Goal: Task Accomplishment & Management: Use online tool/utility

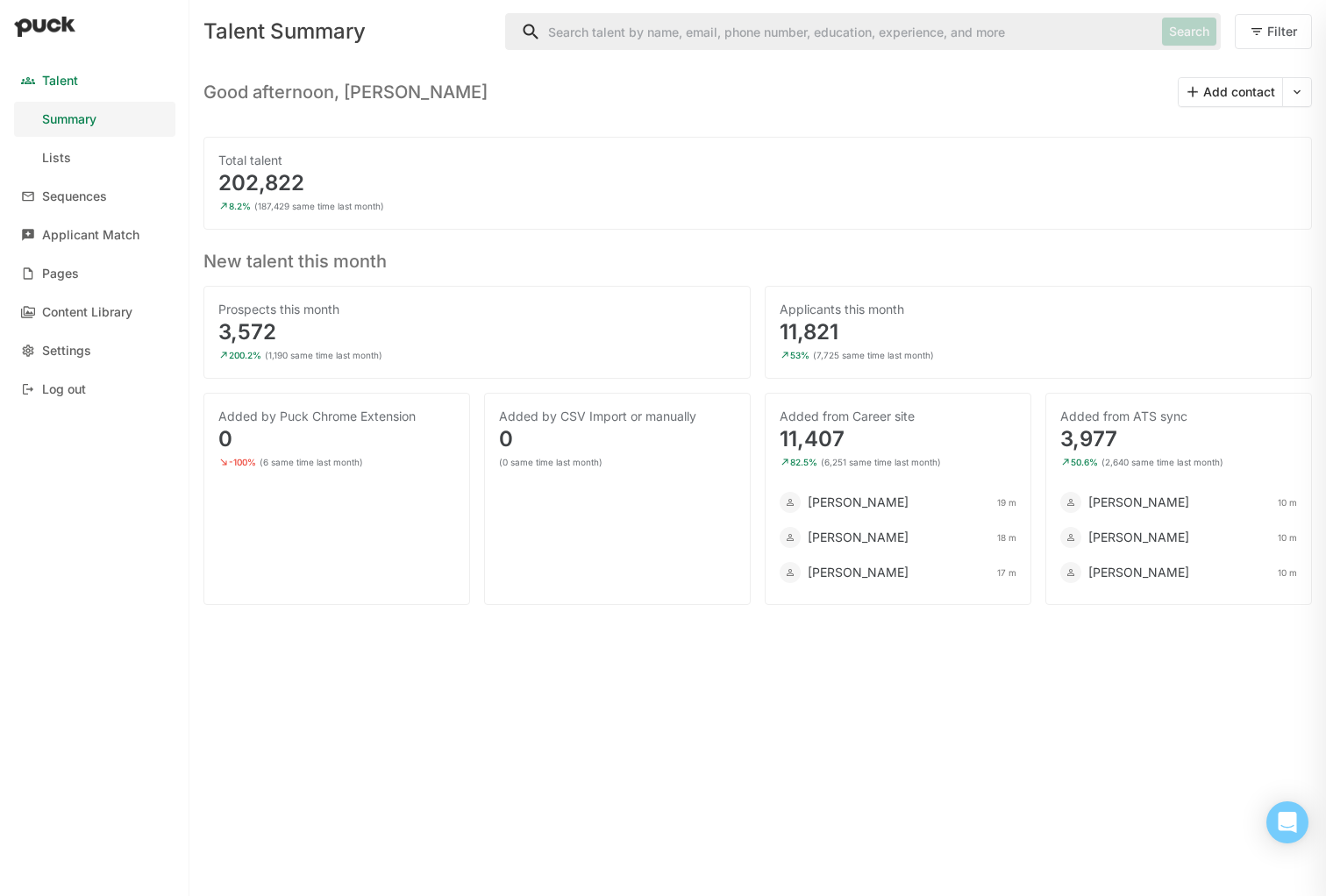
click at [136, 424] on div "Talent Summary Lists Sequences Applicant Match Pages Content Library Settings L…" at bounding box center [95, 448] width 189 height 896
click at [97, 309] on div "Content Library" at bounding box center [87, 312] width 91 height 15
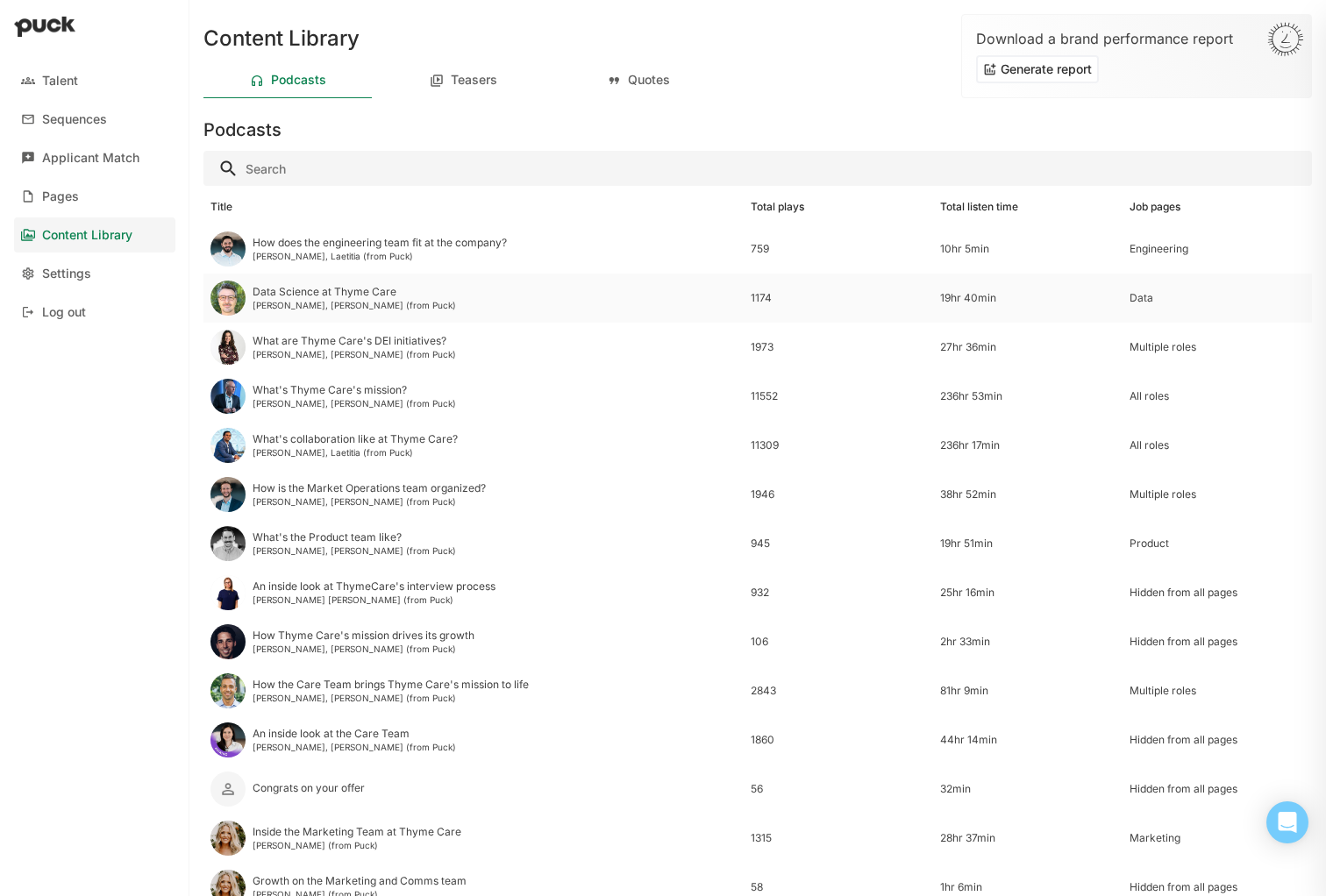
click at [547, 291] on div "Data Science at Thyme Care Alphan Kirayoglu, Laetitia (from Puck)" at bounding box center [473, 298] width 541 height 49
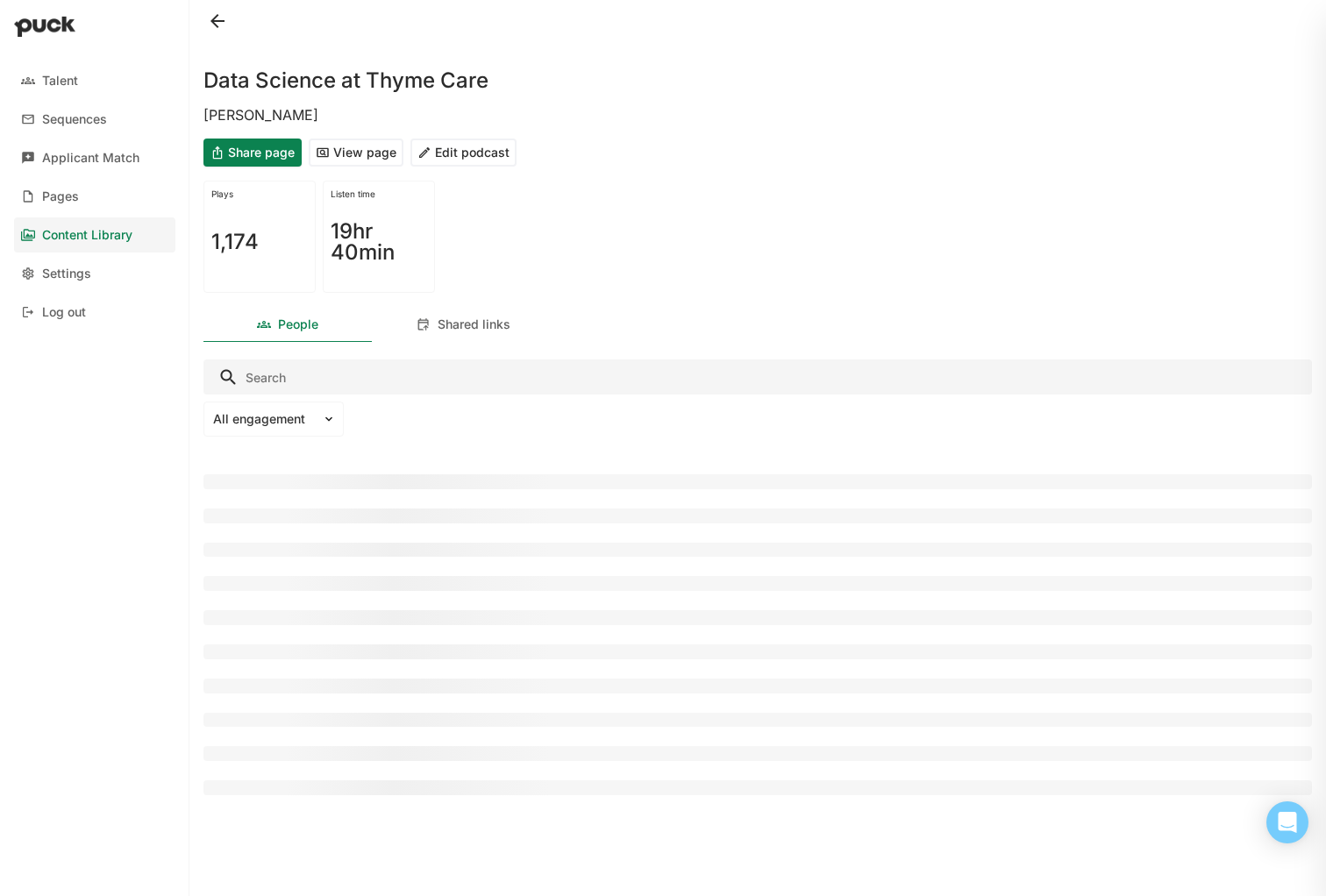
click at [461, 154] on button "Edit podcast" at bounding box center [463, 152] width 107 height 28
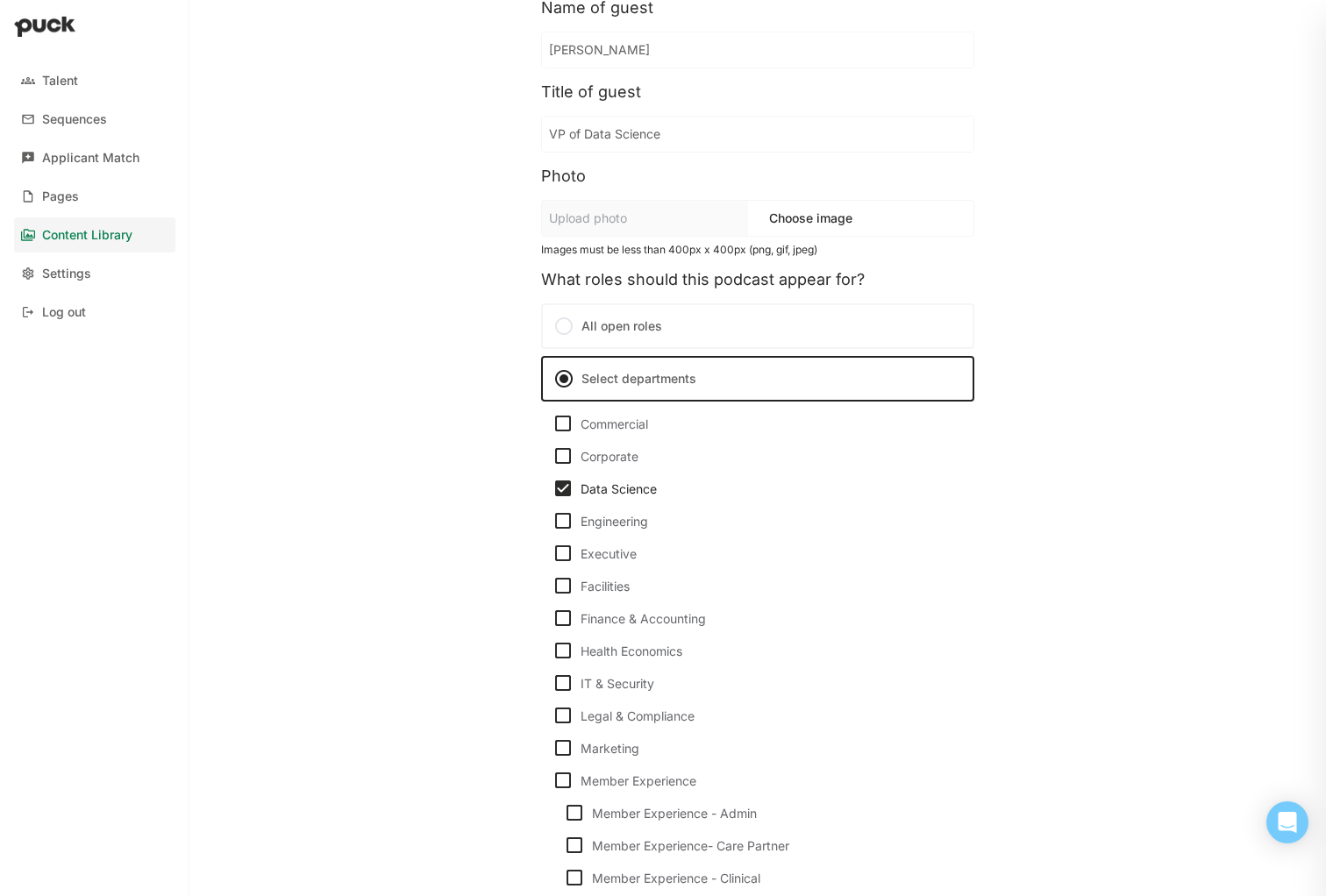
scroll to position [171, 0]
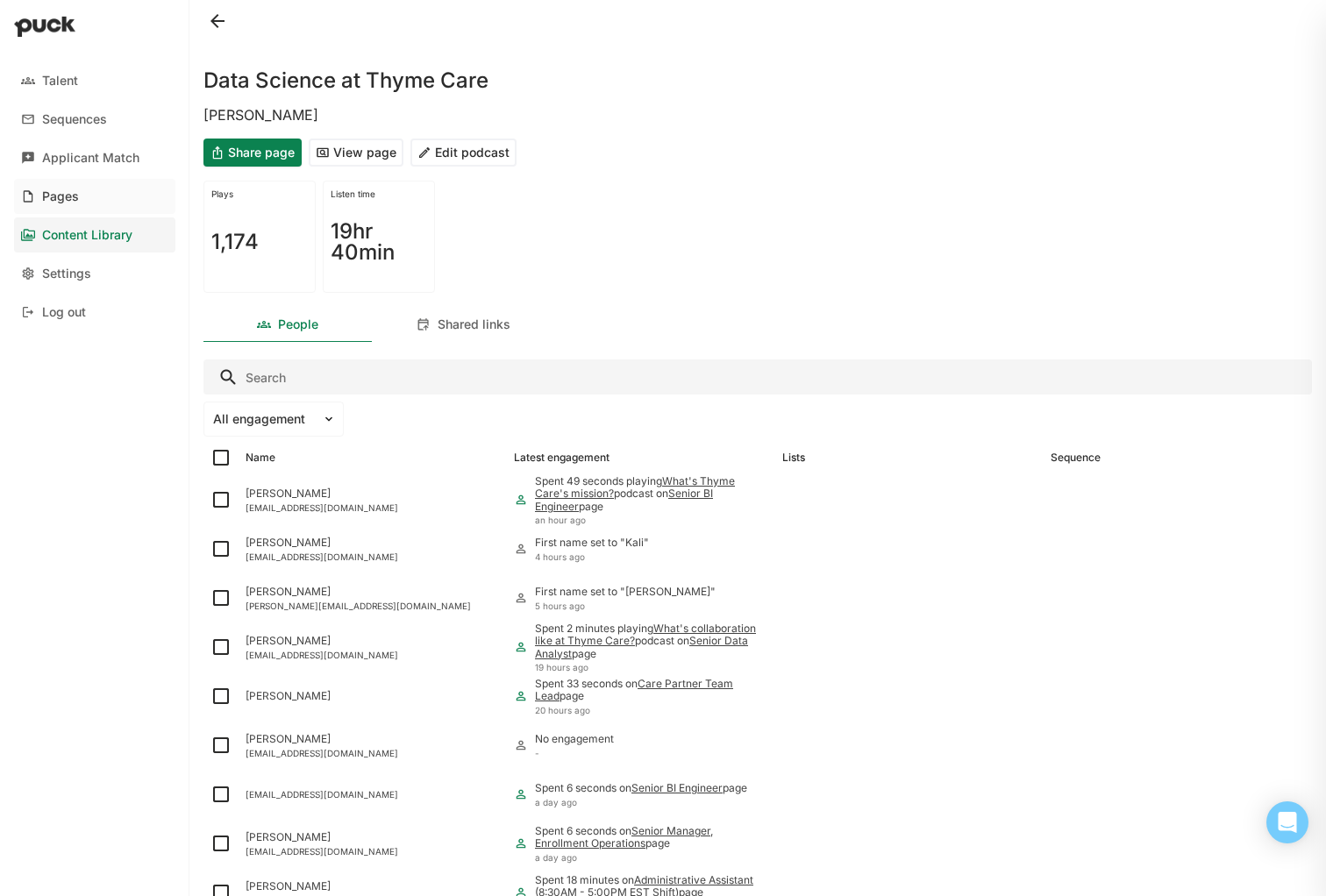
click at [64, 195] on div "Pages" at bounding box center [60, 196] width 37 height 15
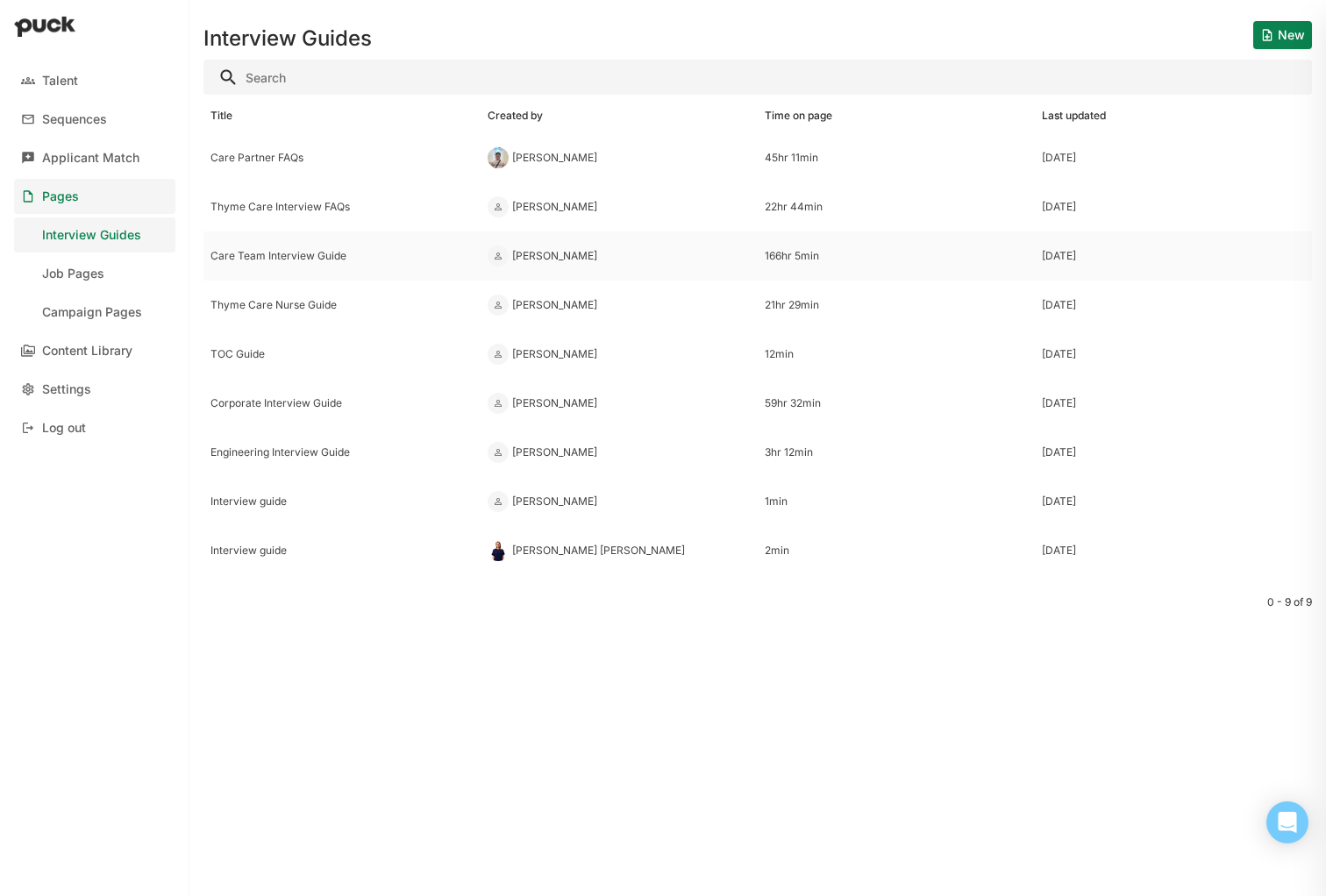
click at [313, 254] on div "Care Team Interview Guide" at bounding box center [341, 256] width 263 height 12
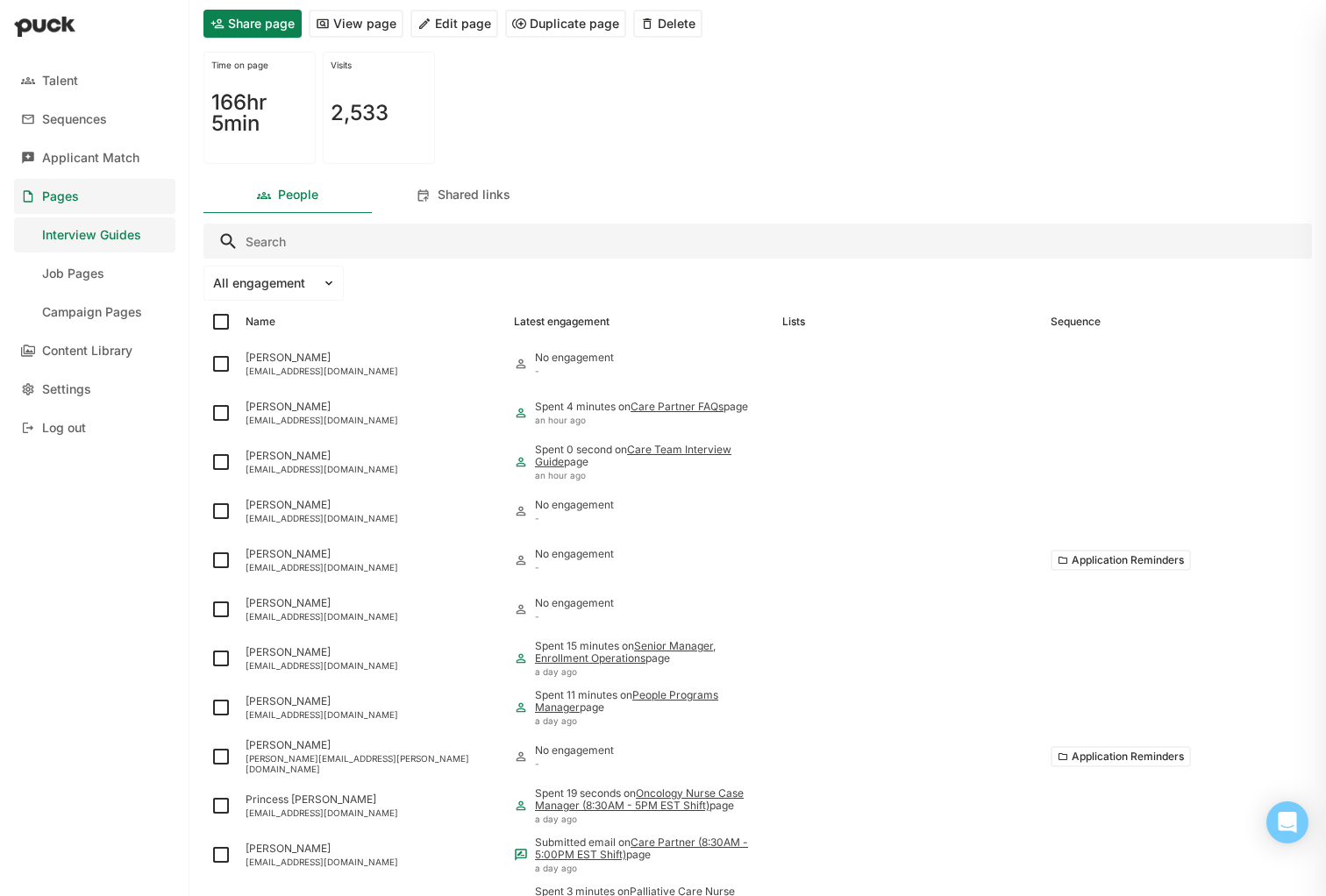
scroll to position [94, 0]
click at [356, 33] on button "View page" at bounding box center [355, 25] width 95 height 28
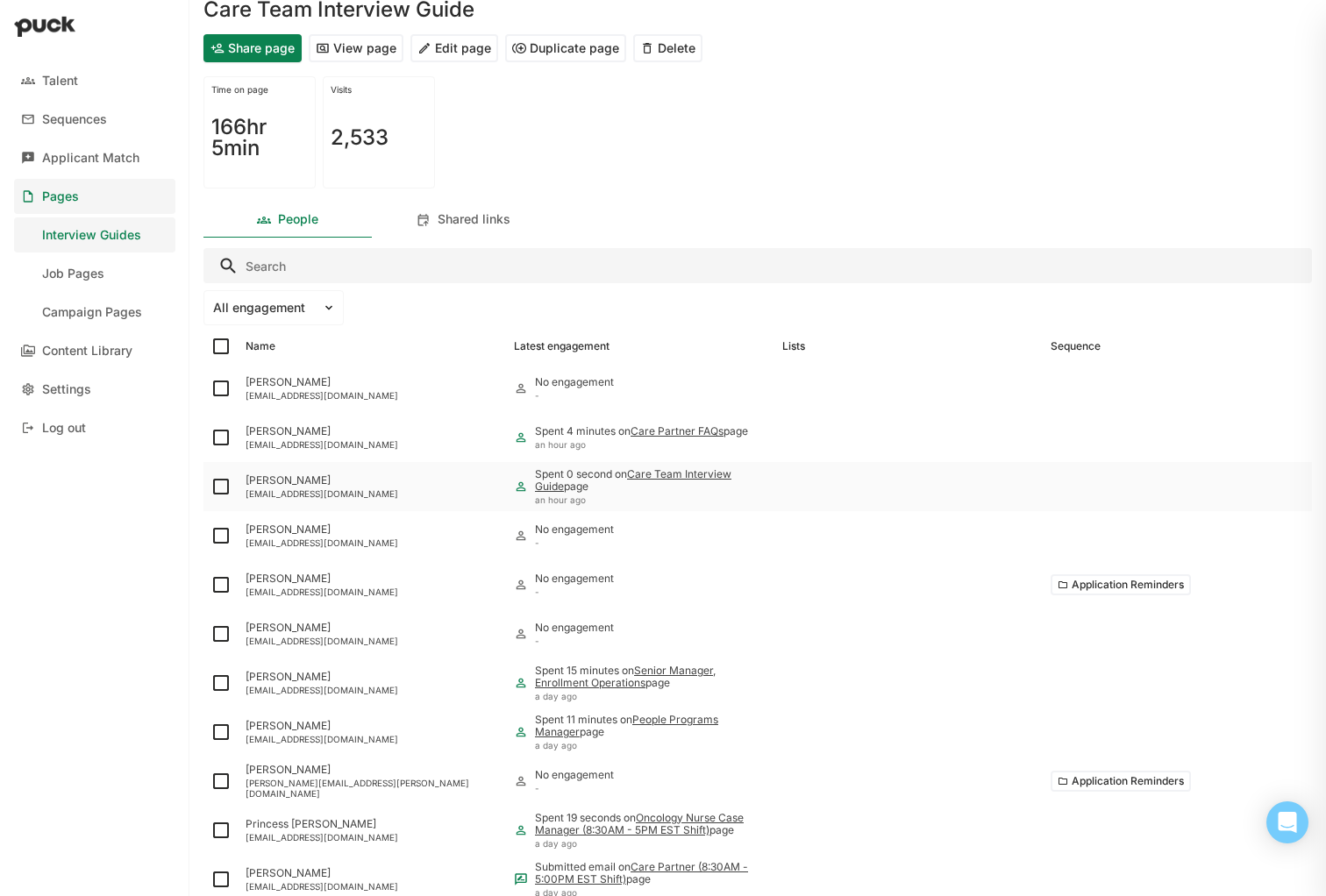
scroll to position [68, 0]
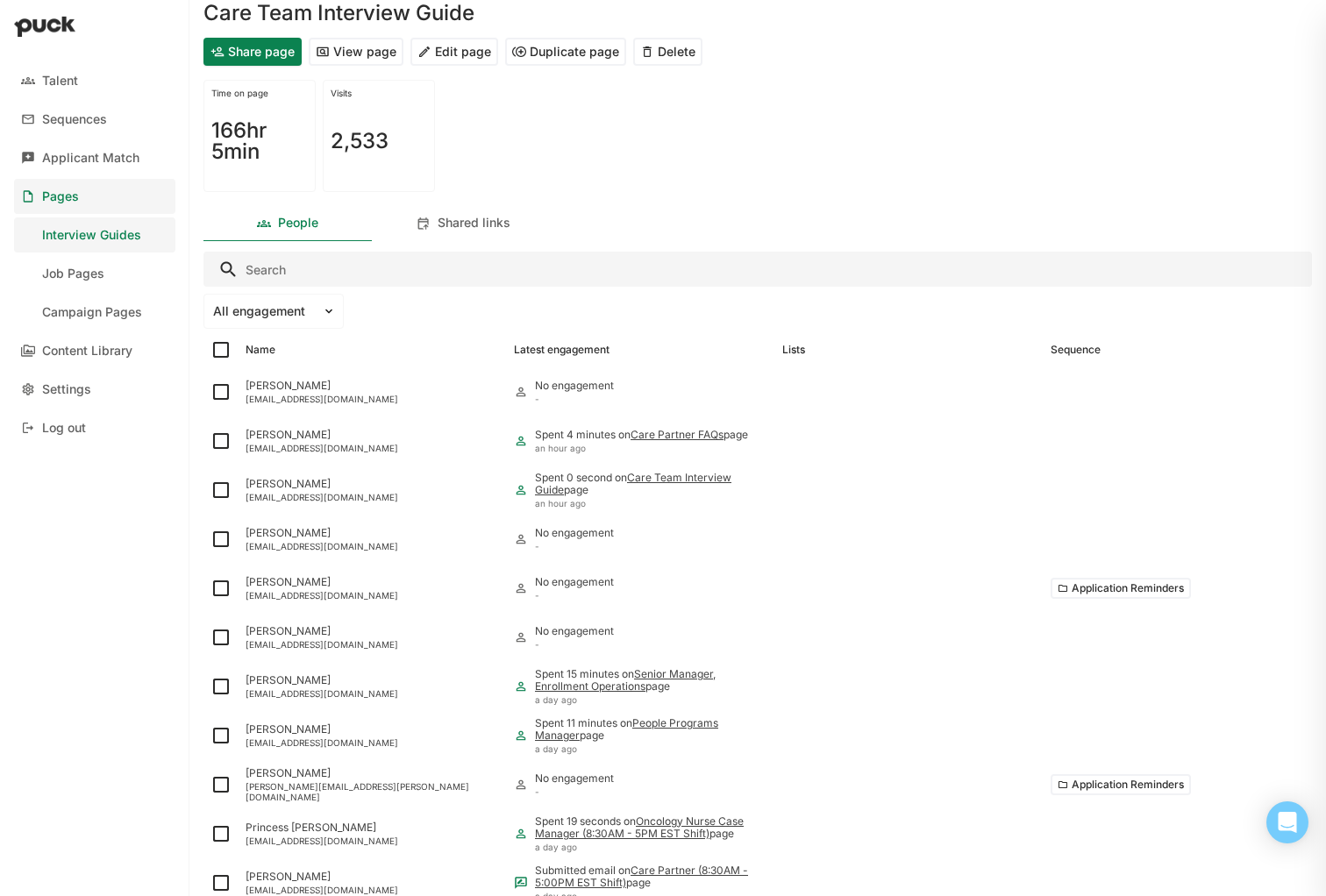
click at [452, 50] on button "Edit page" at bounding box center [454, 52] width 88 height 28
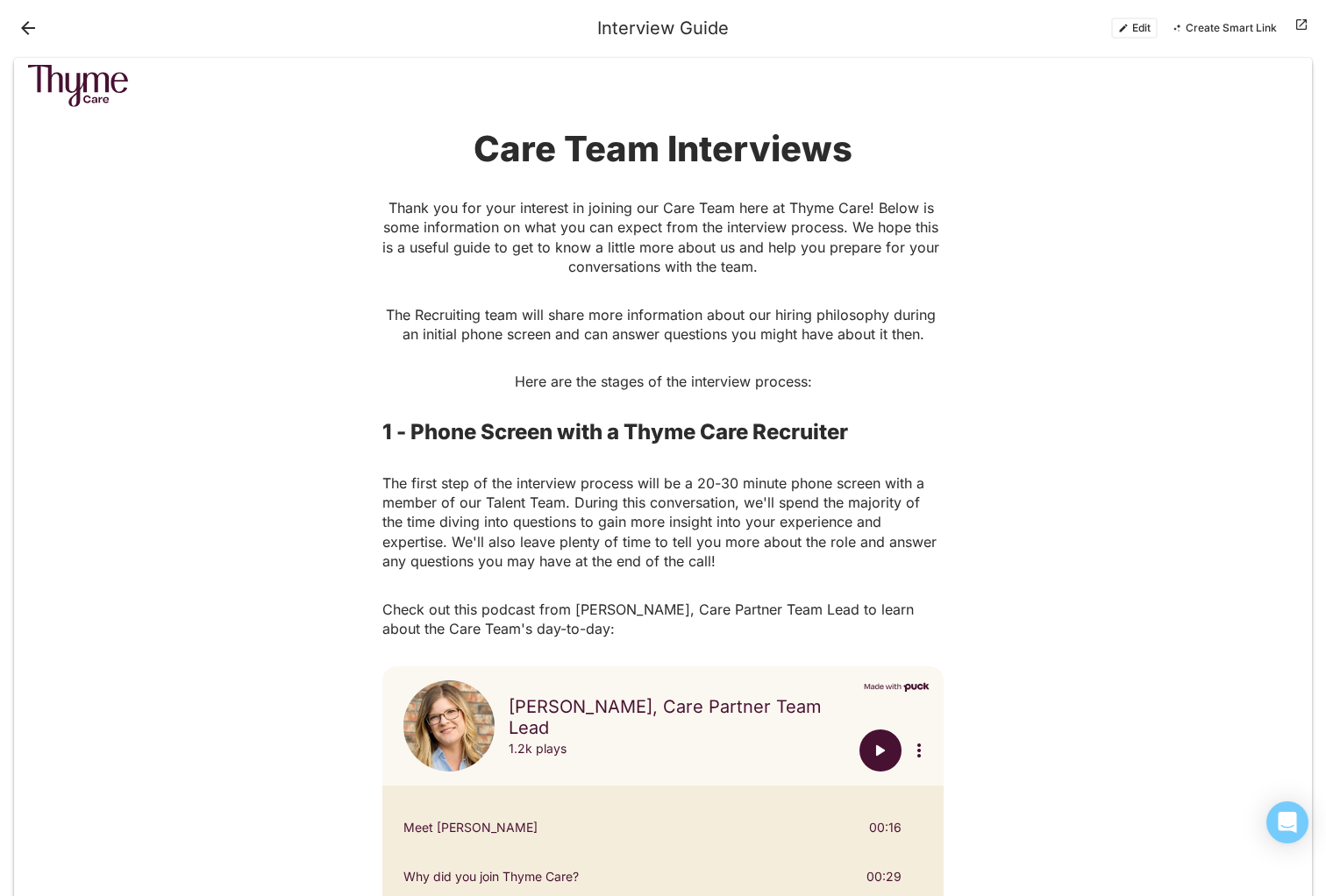
click at [1143, 26] on button "Edit" at bounding box center [1134, 28] width 47 height 21
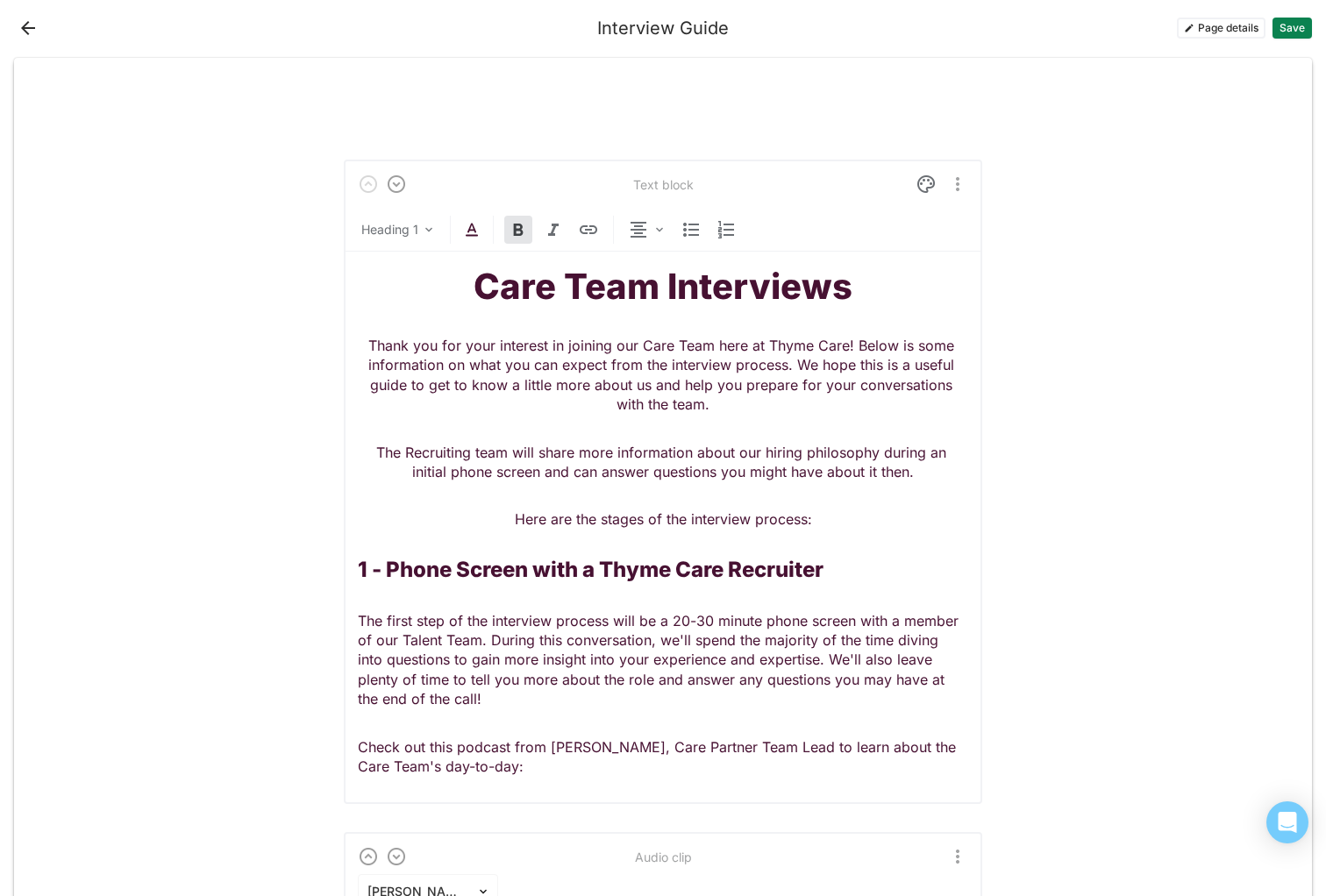
click at [23, 27] on button "Back" at bounding box center [28, 28] width 28 height 28
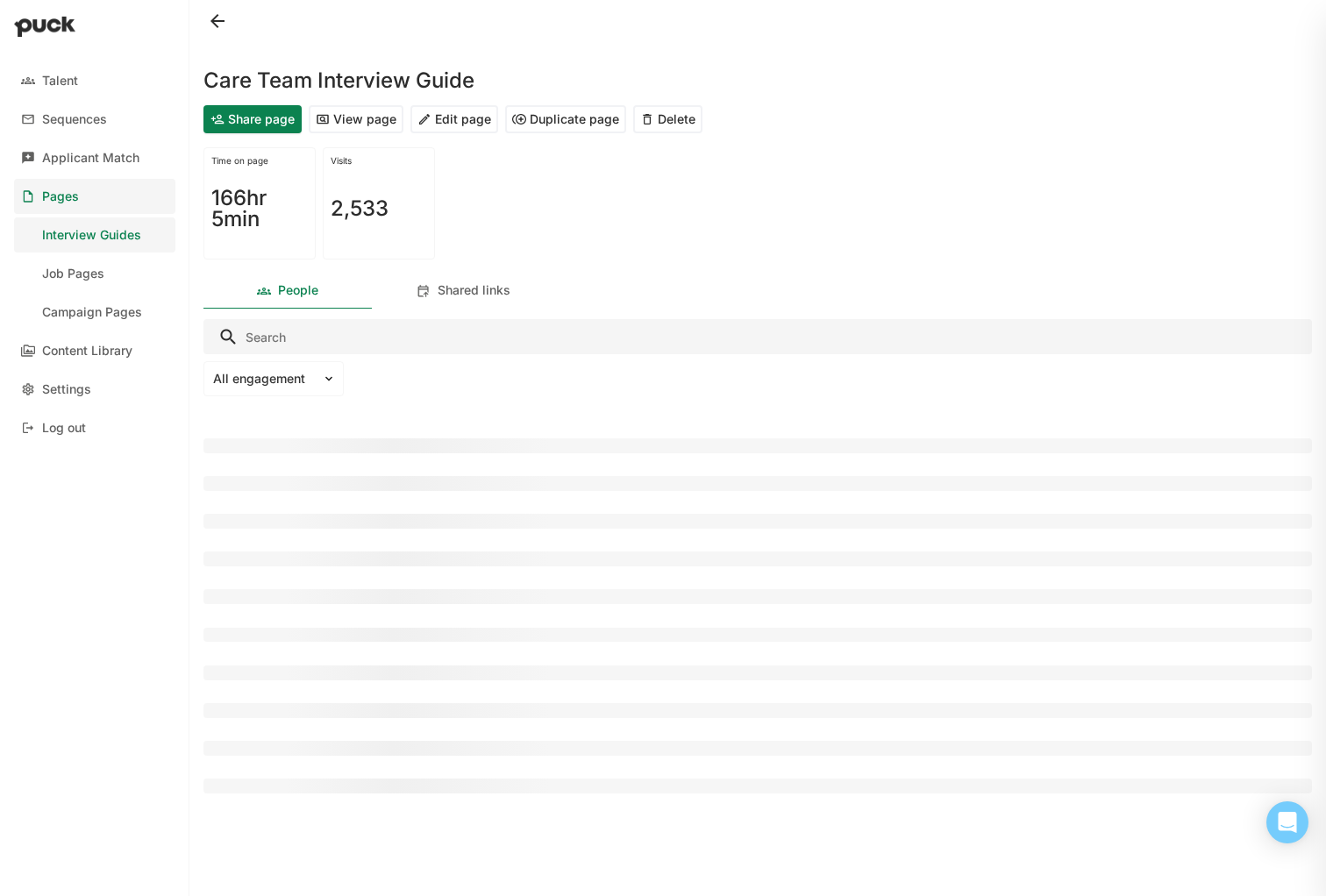
click at [216, 20] on button at bounding box center [217, 21] width 28 height 28
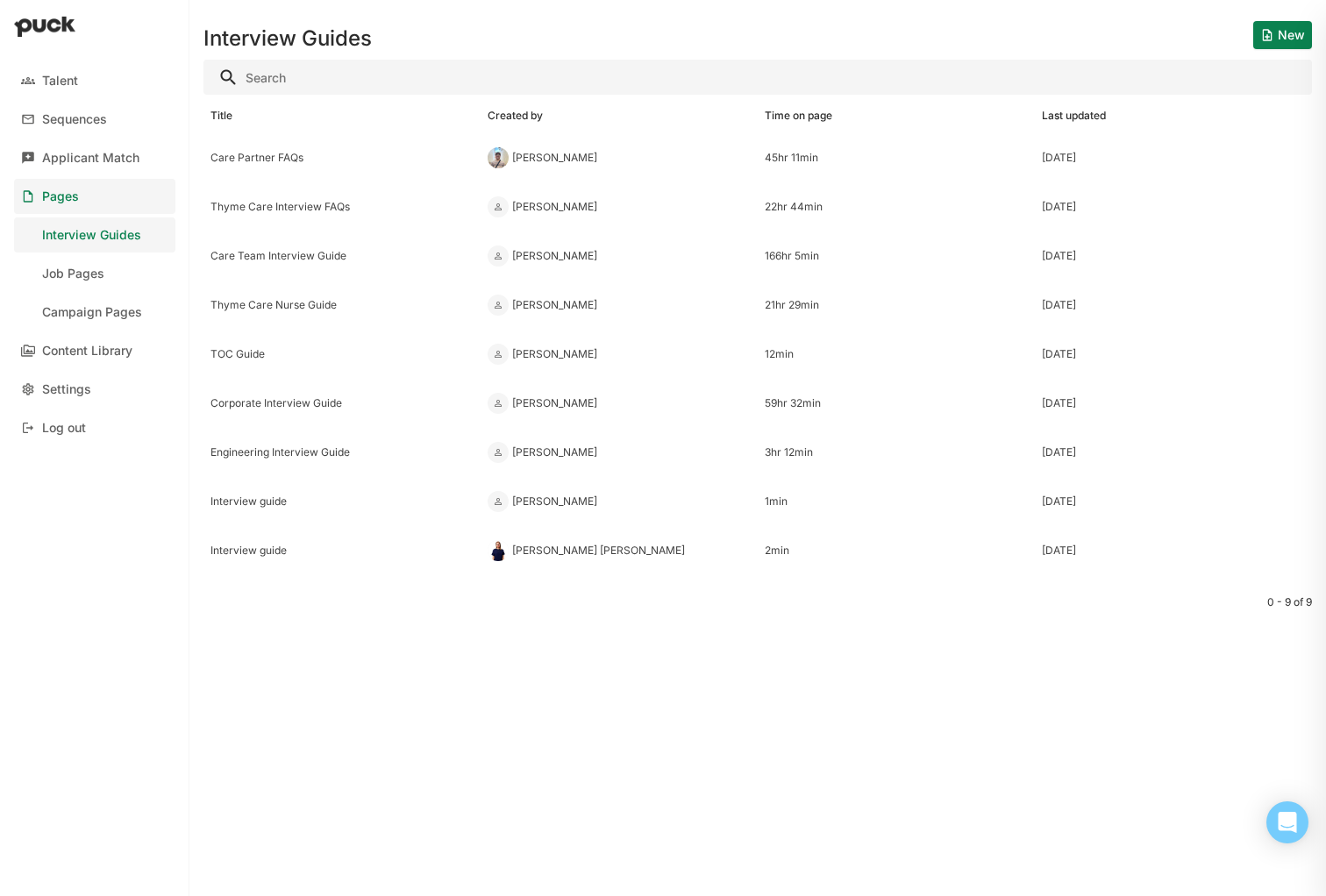
click at [111, 310] on div "Campaign Pages" at bounding box center [92, 312] width 100 height 15
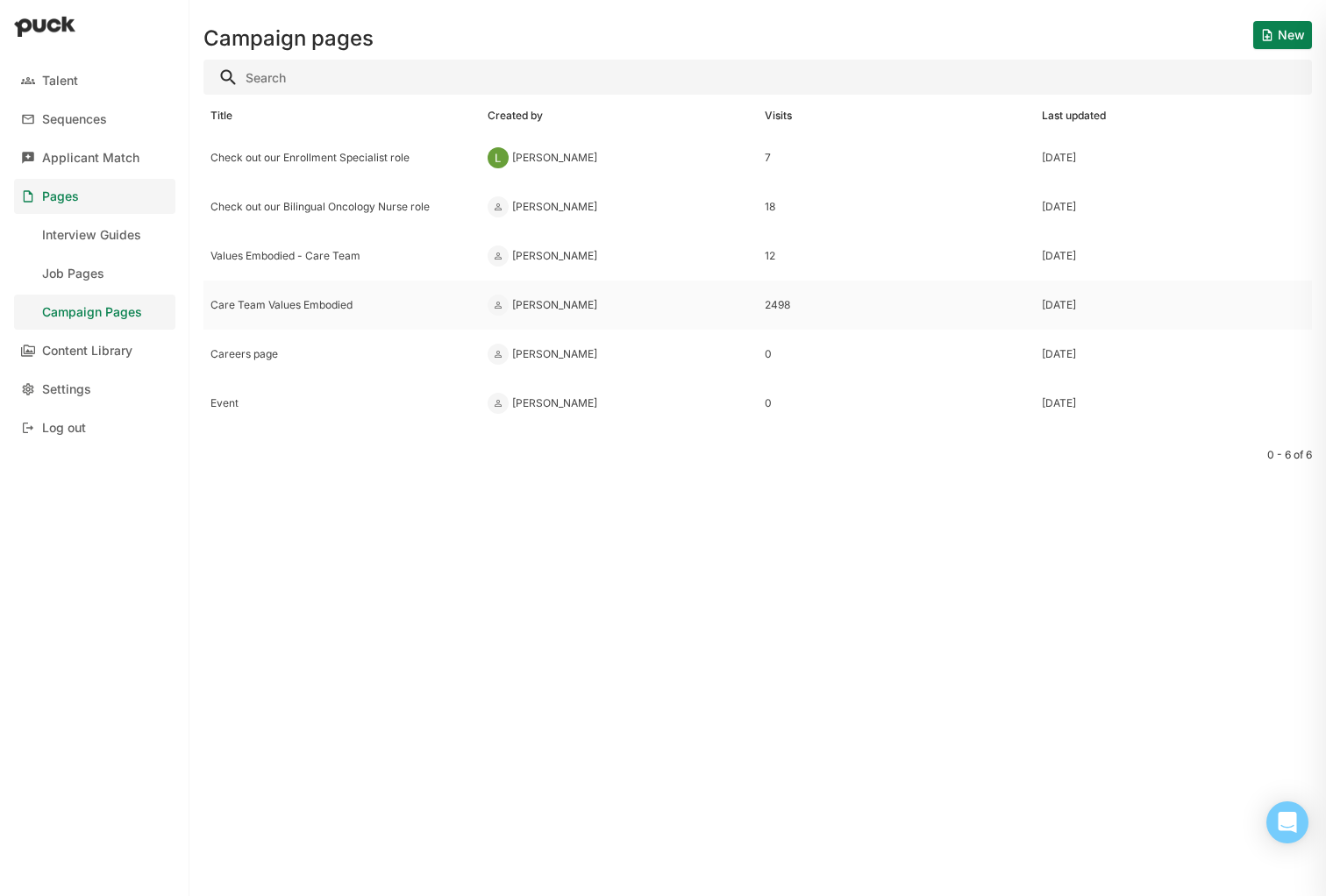
click at [330, 305] on div "Care Team Values Embodied" at bounding box center [341, 305] width 263 height 12
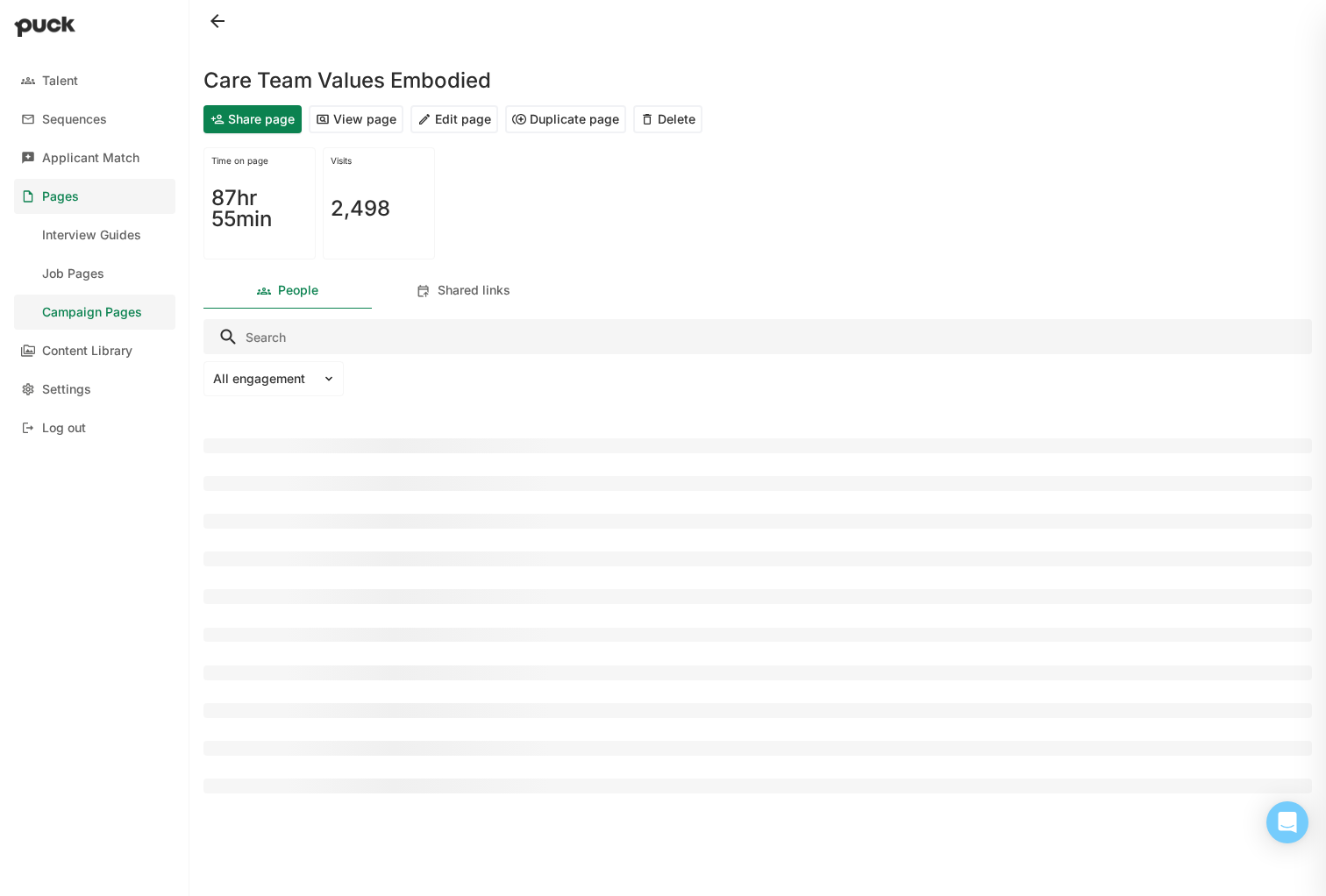
click at [262, 116] on button "Share page" at bounding box center [252, 119] width 99 height 28
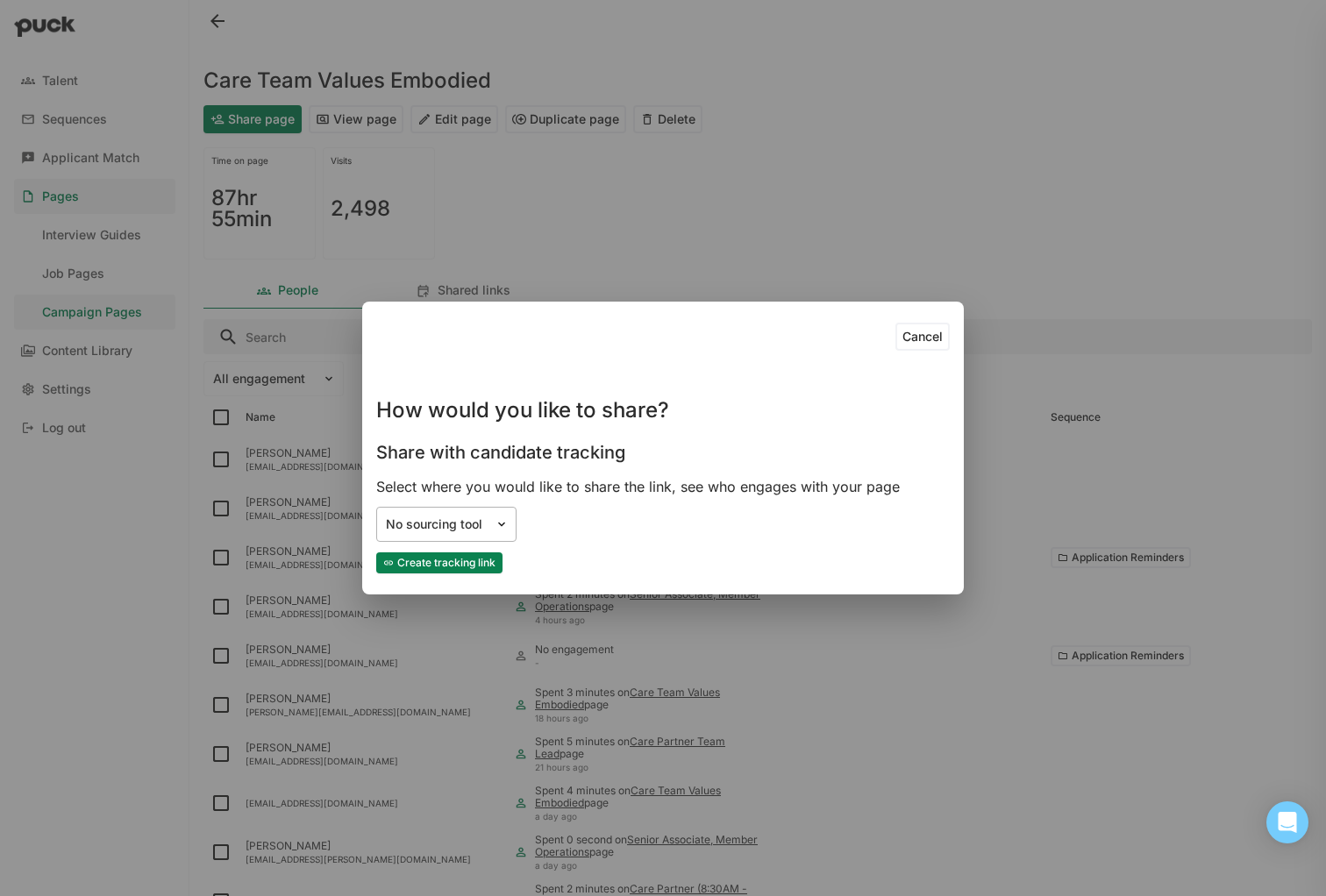
click at [504, 518] on img at bounding box center [502, 525] width 14 height 14
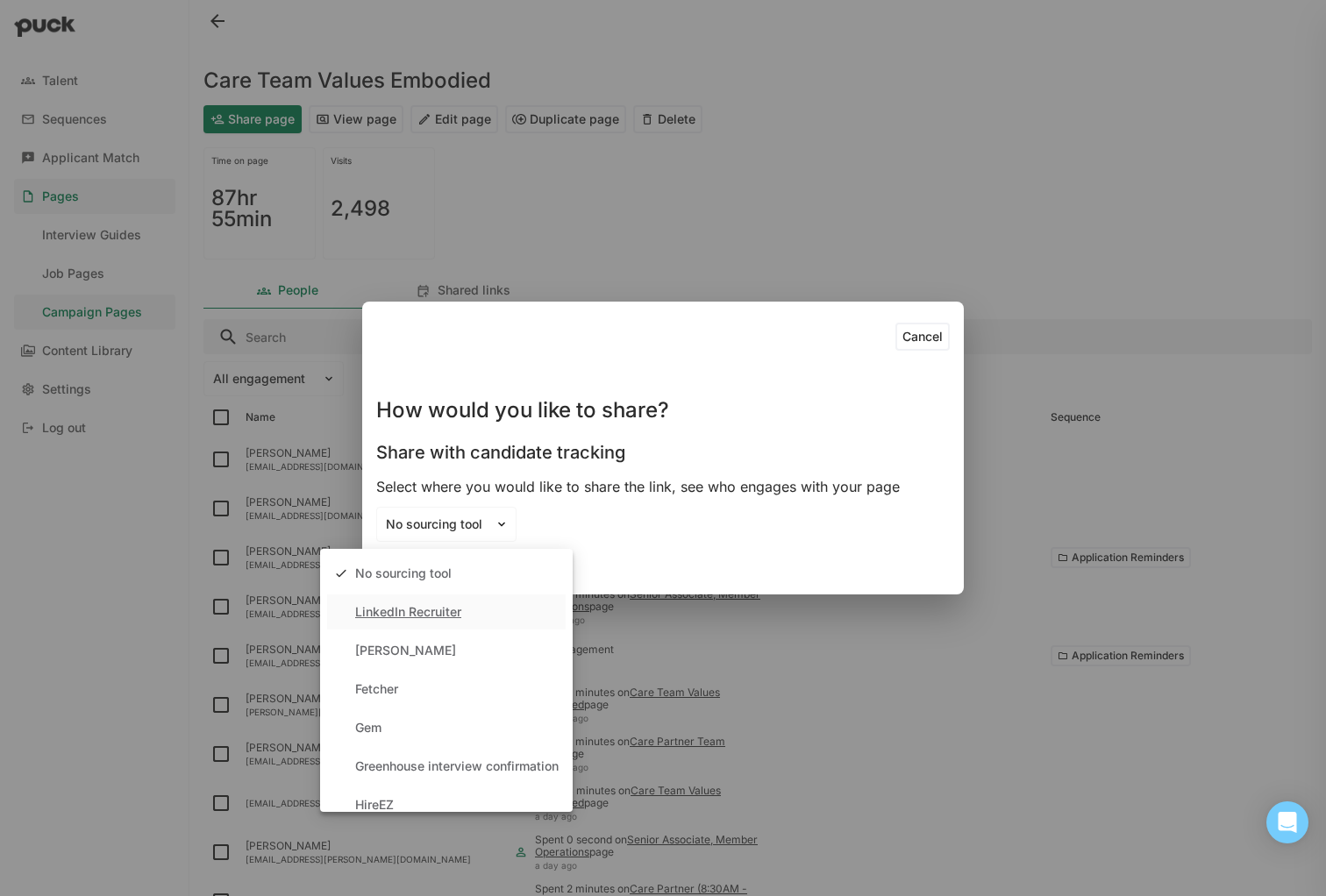
click at [459, 611] on div "LinkedIn Recruiter" at bounding box center [408, 612] width 107 height 15
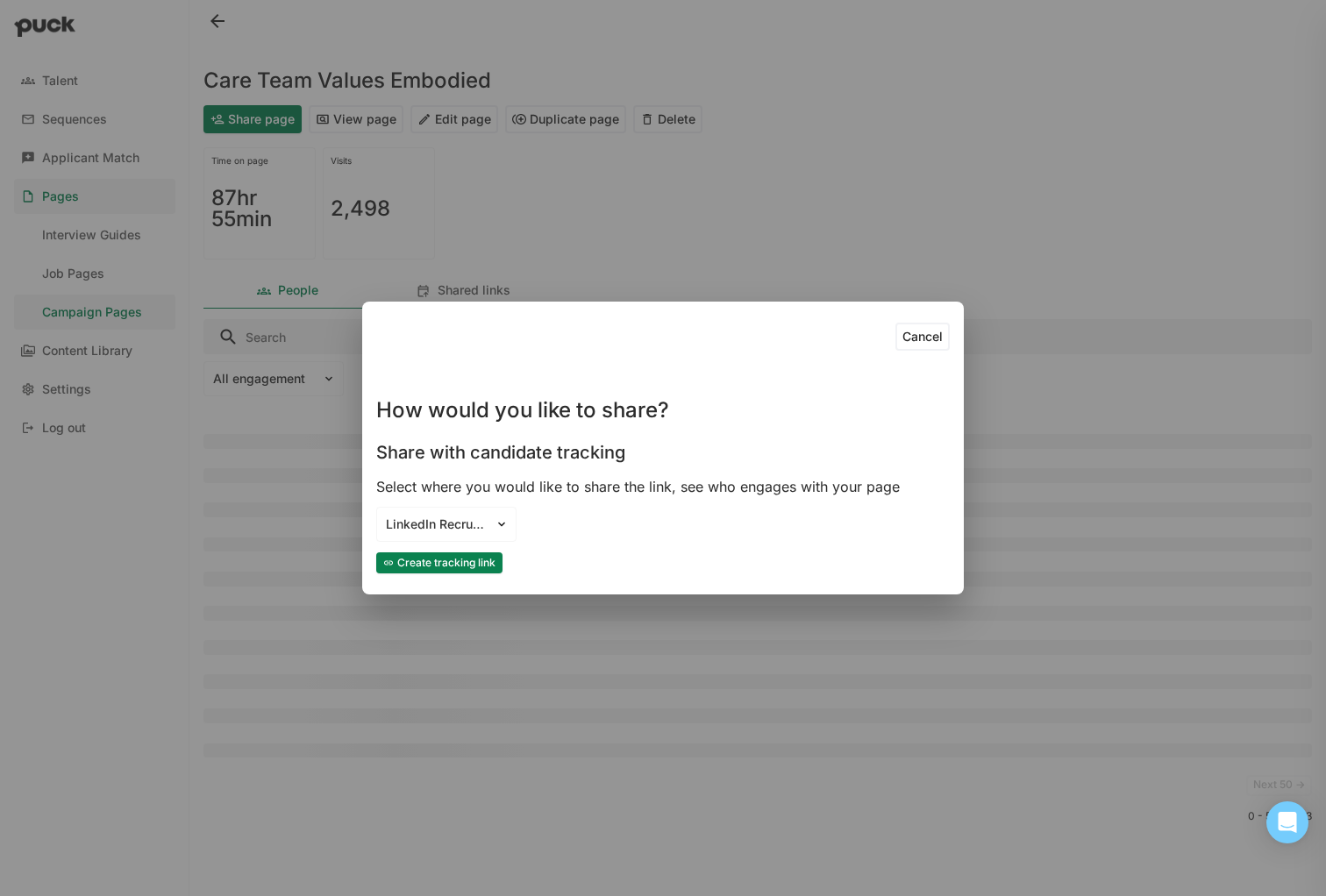
click at [459, 560] on button "Create tracking link" at bounding box center [439, 562] width 126 height 21
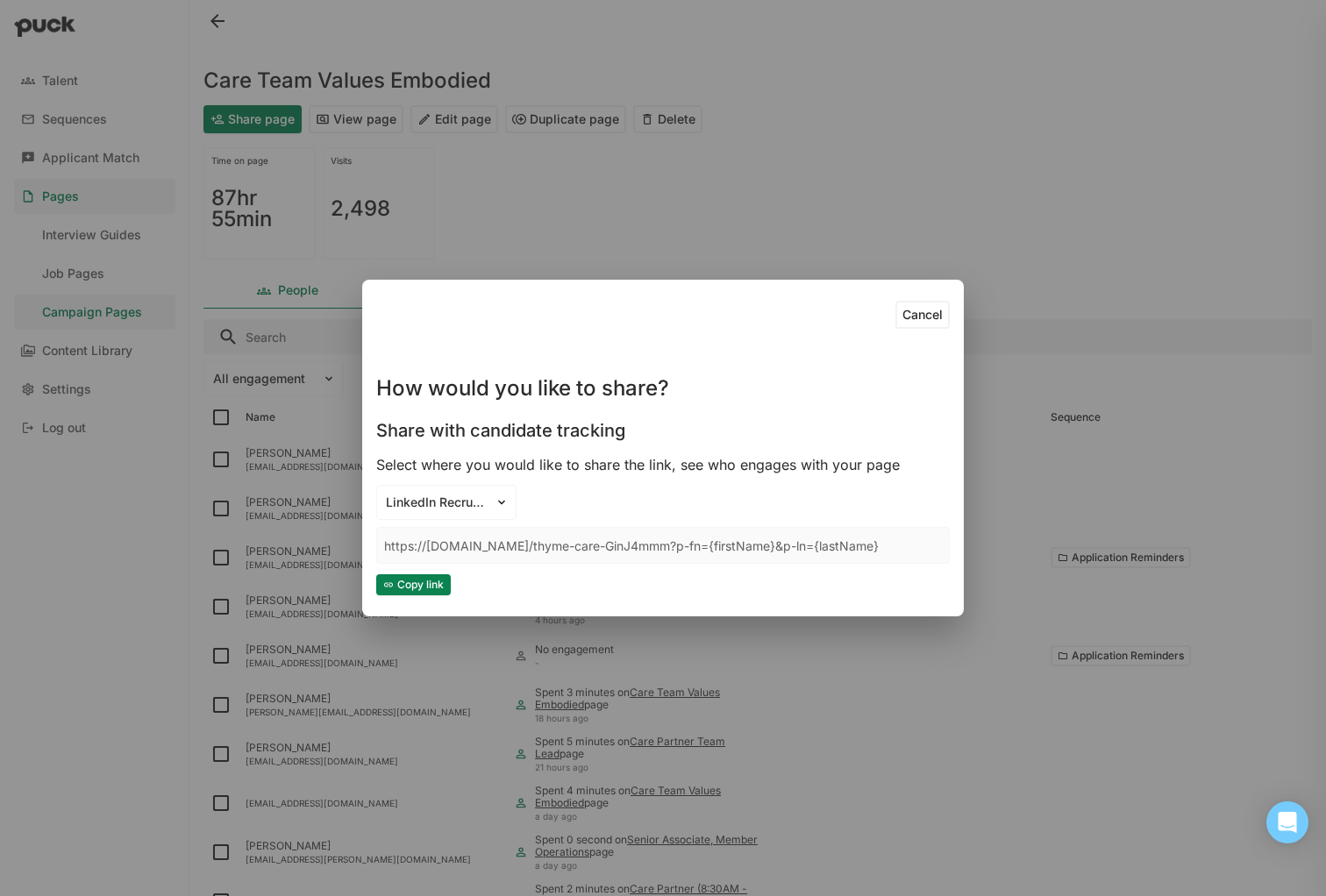
click at [432, 584] on button "Copy link" at bounding box center [413, 584] width 75 height 21
click at [927, 321] on button "Cancel" at bounding box center [922, 315] width 55 height 28
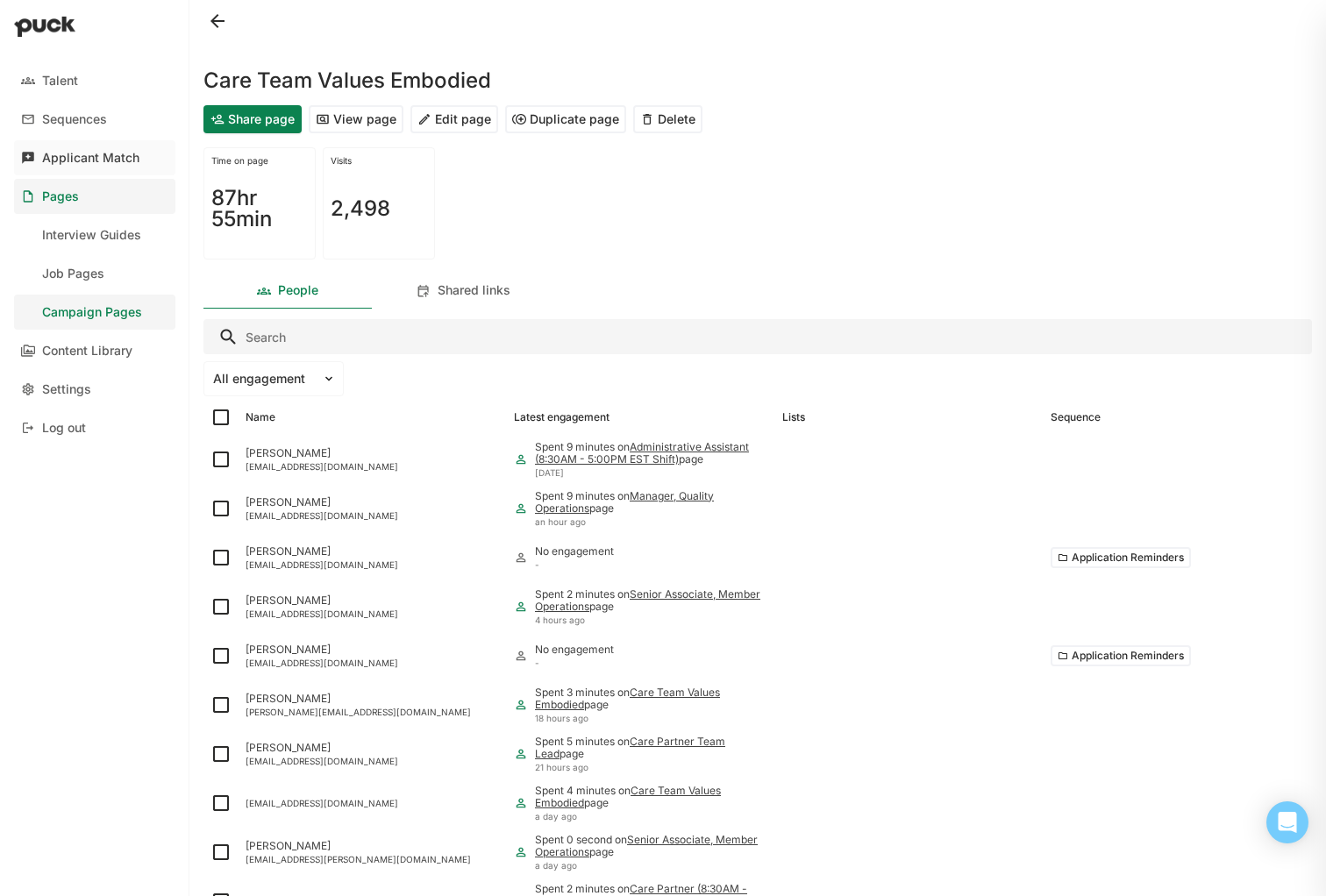
click at [106, 159] on div "Applicant Match" at bounding box center [91, 157] width 98 height 15
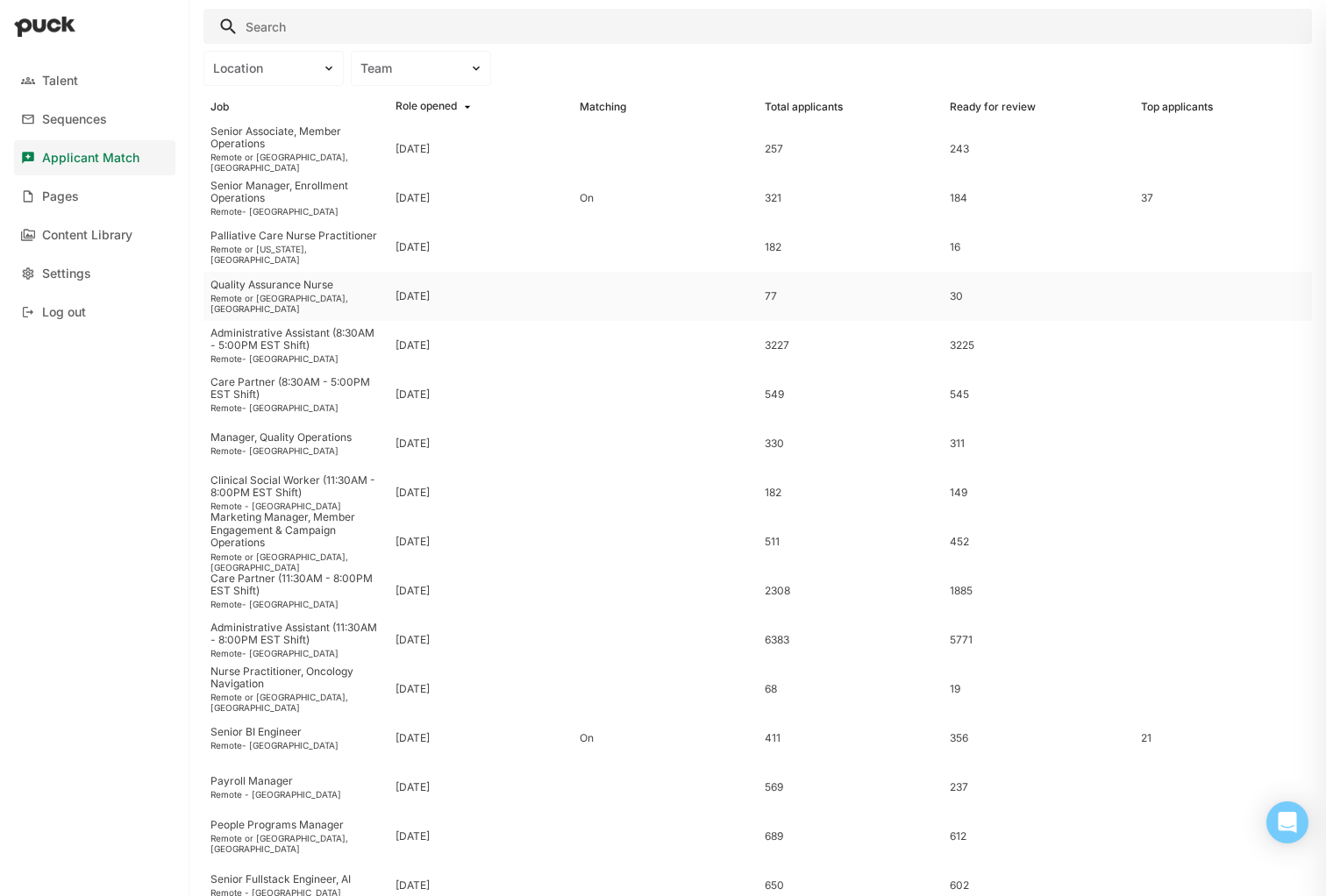
scroll to position [49, 0]
click at [501, 351] on div "[DATE]" at bounding box center [481, 346] width 185 height 49
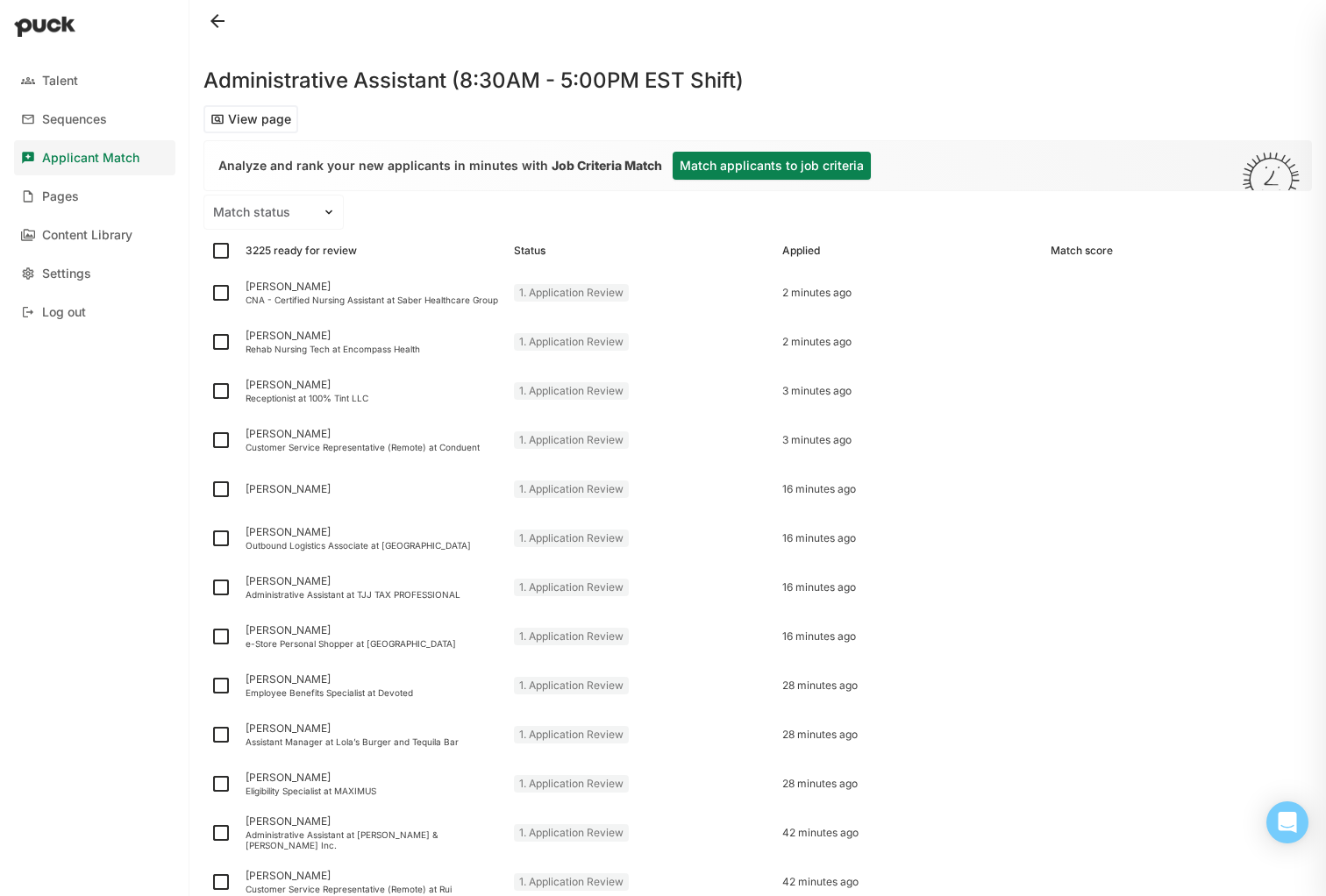
click at [721, 167] on button "Match applicants to job criteria" at bounding box center [771, 165] width 198 height 28
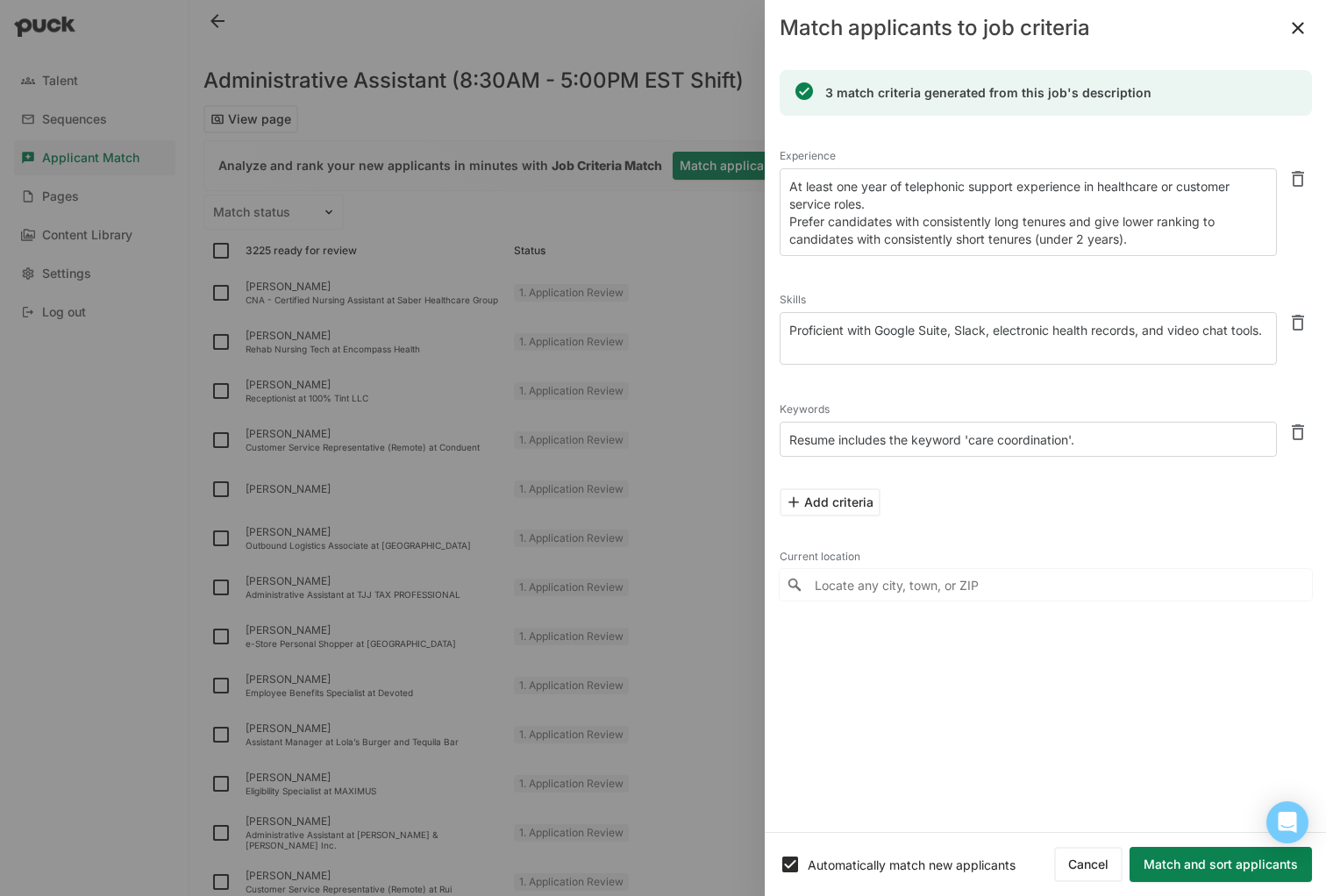
drag, startPoint x: 967, startPoint y: 185, endPoint x: 954, endPoint y: 186, distance: 13.0
click at [967, 185] on textarea "At least one year of telephonic support experience in healthcare or customer se…" at bounding box center [1027, 212] width 497 height 88
type textarea "At least one year of phone support experience in healthcare or customer service…"
click at [1209, 864] on button "Match and sort applicants" at bounding box center [1219, 864] width 182 height 35
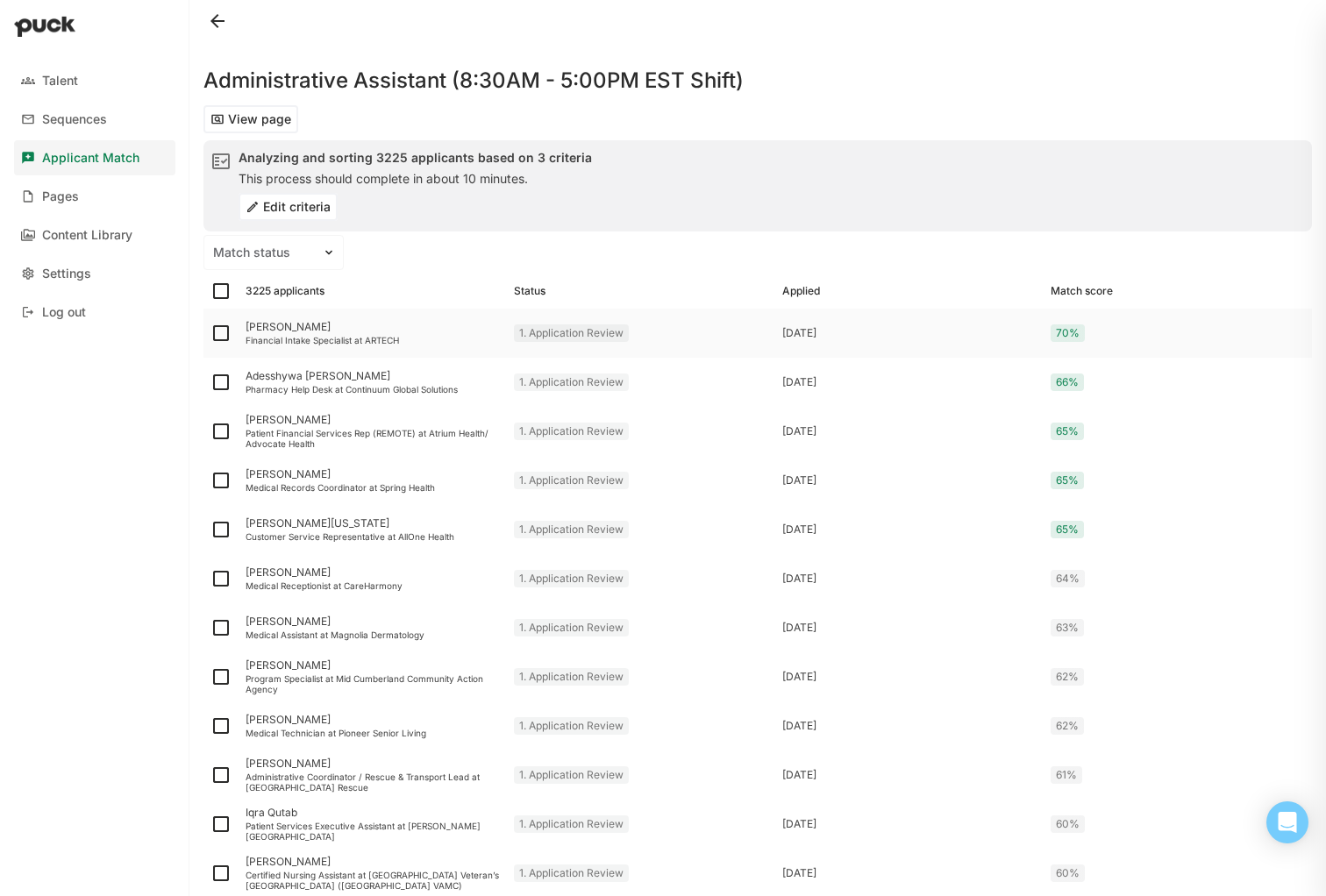
click at [311, 332] on div "[PERSON_NAME]" at bounding box center [372, 327] width 254 height 12
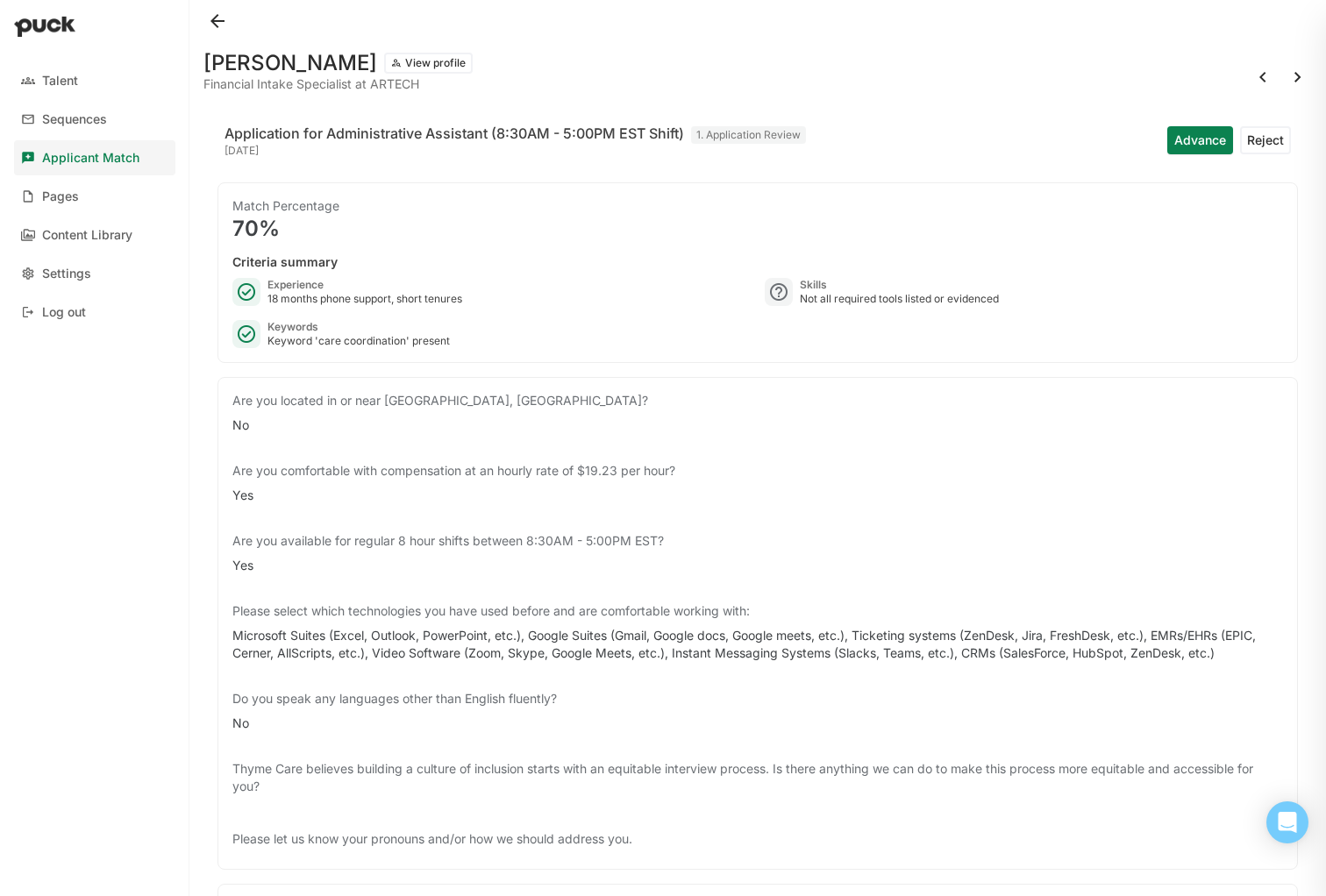
click at [220, 22] on button at bounding box center [217, 21] width 28 height 28
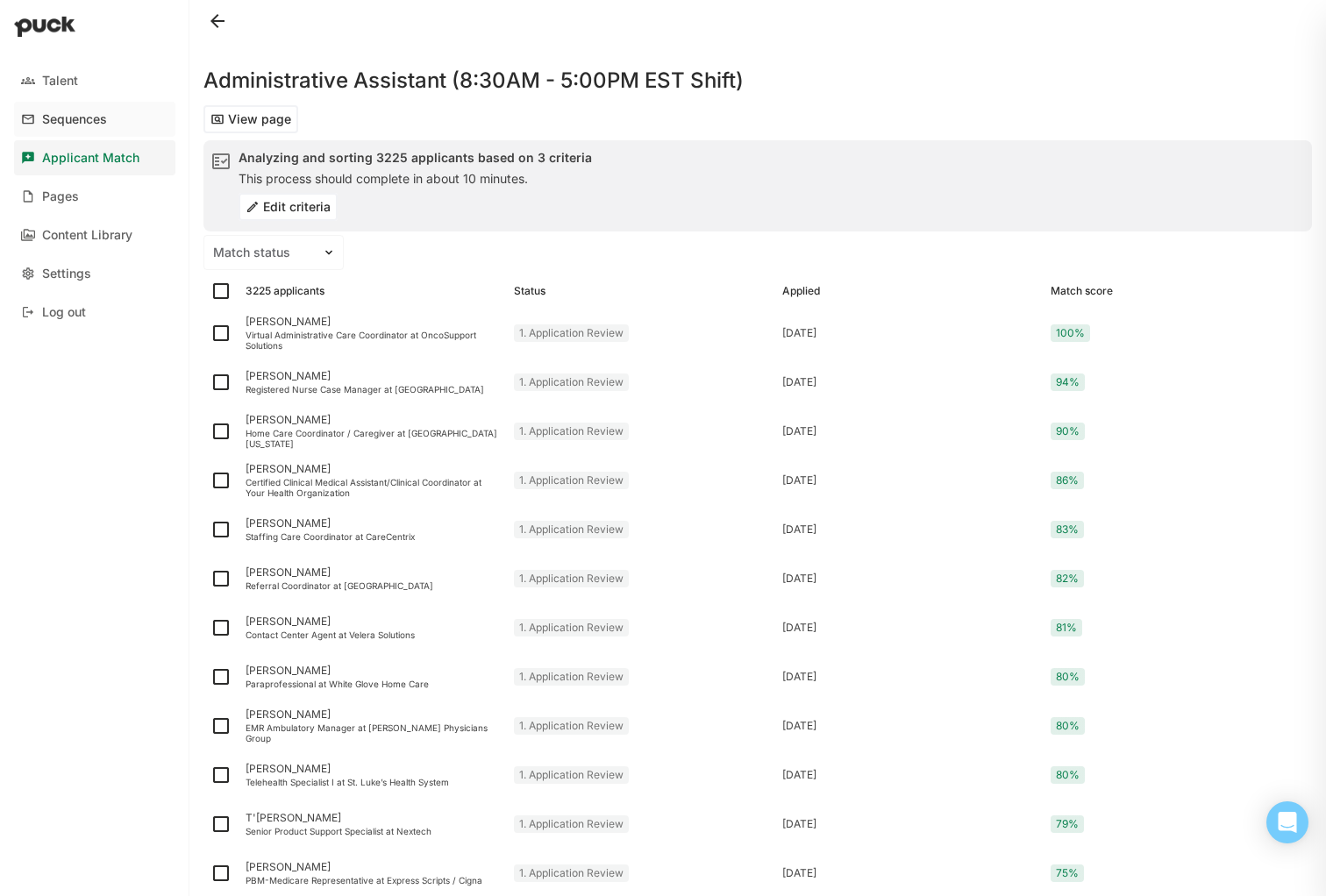
click at [63, 113] on div "Sequences" at bounding box center [74, 119] width 65 height 15
